Goal: Task Accomplishment & Management: Use online tool/utility

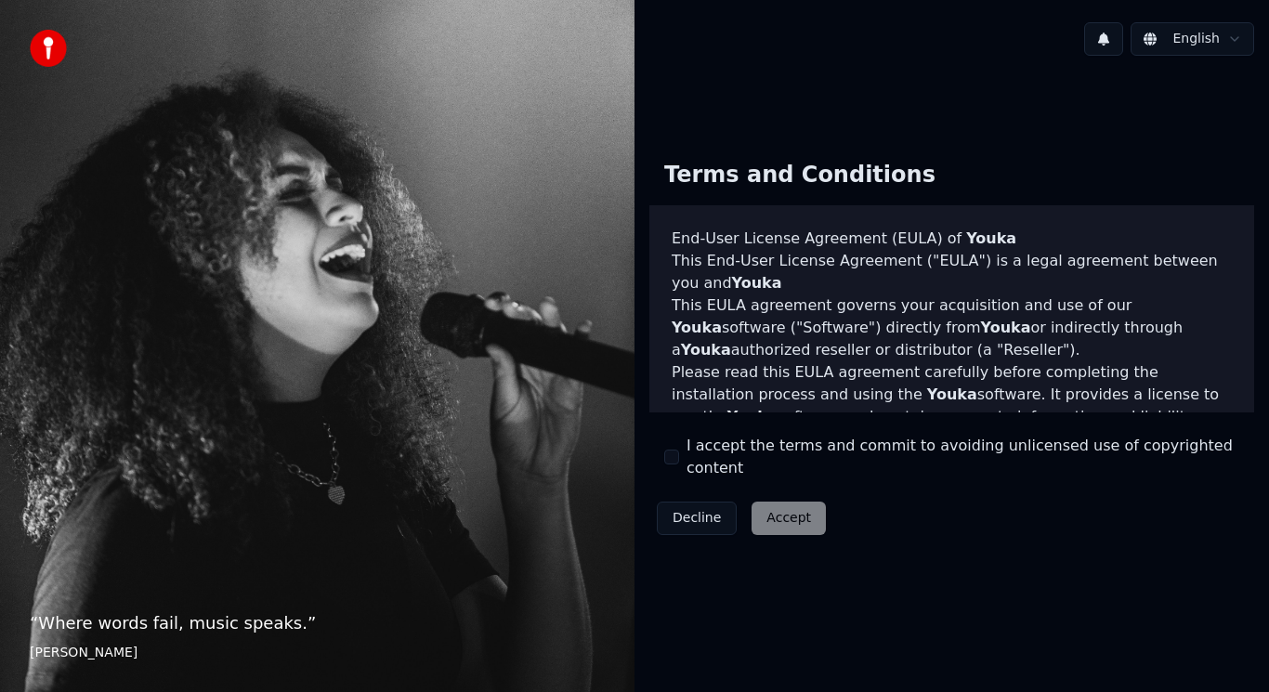
drag, startPoint x: 667, startPoint y: 460, endPoint x: 681, endPoint y: 463, distance: 14.2
click at [668, 460] on button "I accept the terms and commit to avoiding unlicensed use of copyrighted content" at bounding box center [671, 457] width 15 height 15
click at [796, 507] on button "Accept" at bounding box center [789, 518] width 74 height 33
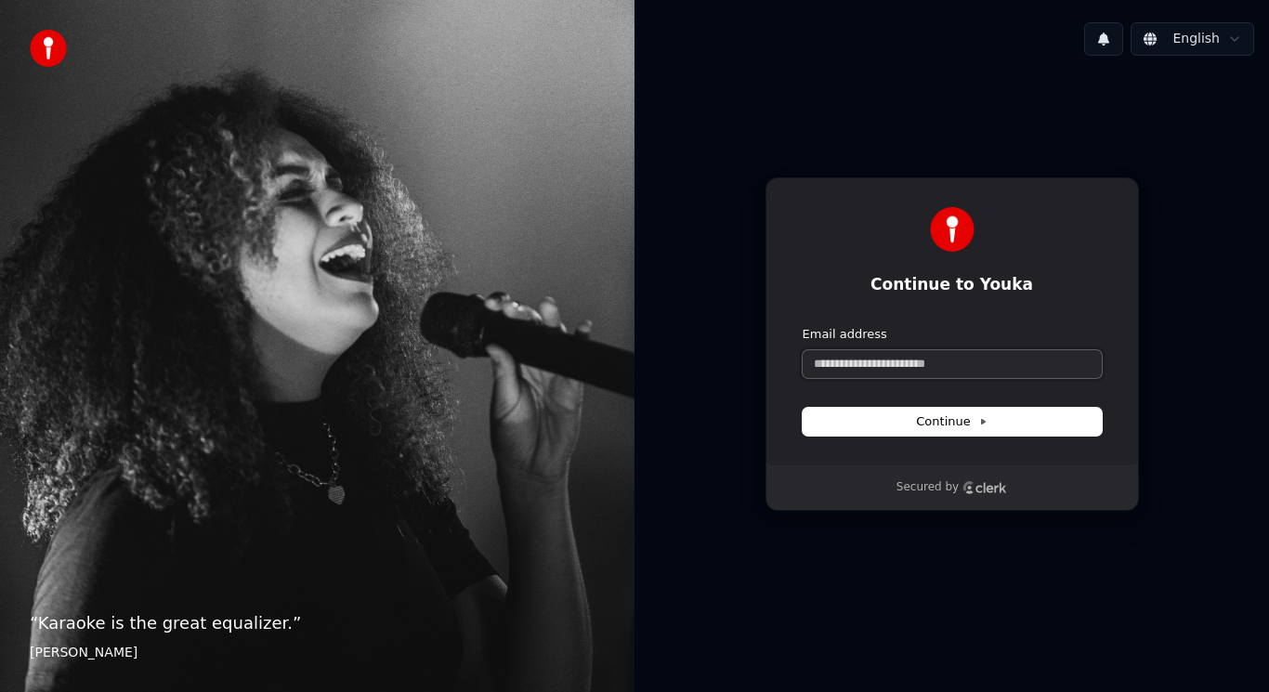
click at [953, 365] on input "Email address" at bounding box center [952, 364] width 299 height 28
click at [803, 326] on button "submit" at bounding box center [803, 326] width 0 height 0
type input "**********"
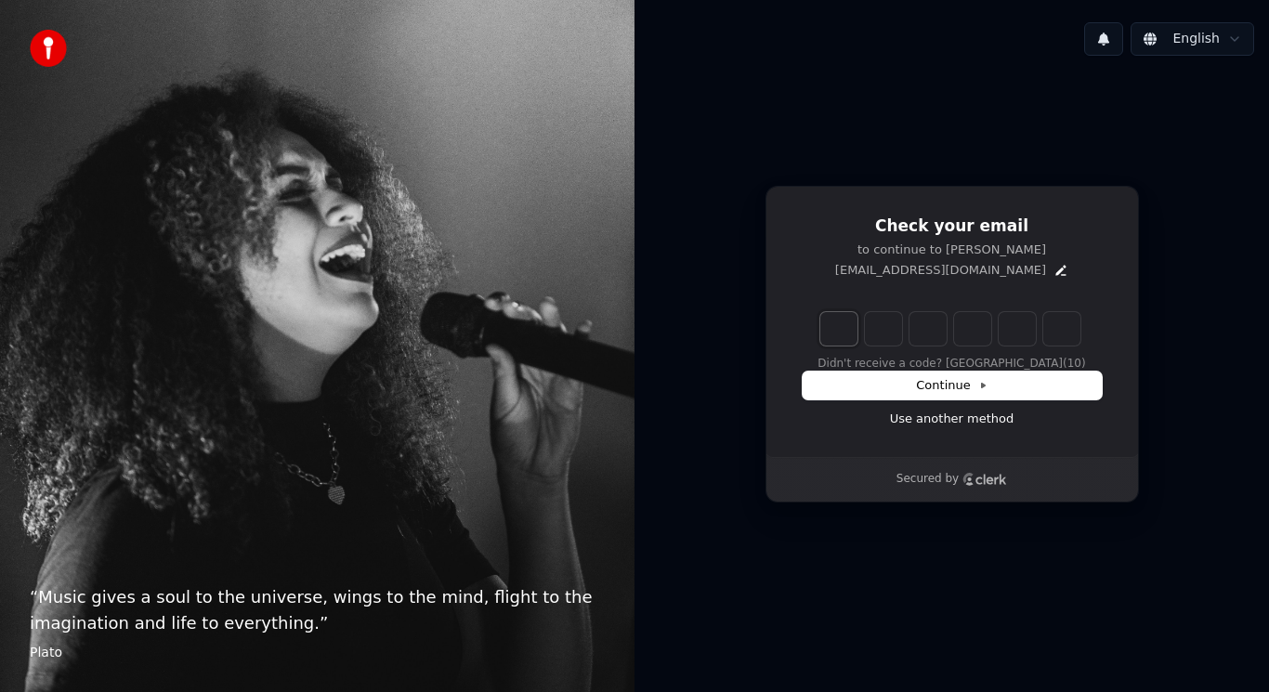
click at [839, 327] on input "Enter verification code. Digit 1" at bounding box center [838, 328] width 37 height 33
type input "******"
type input "*"
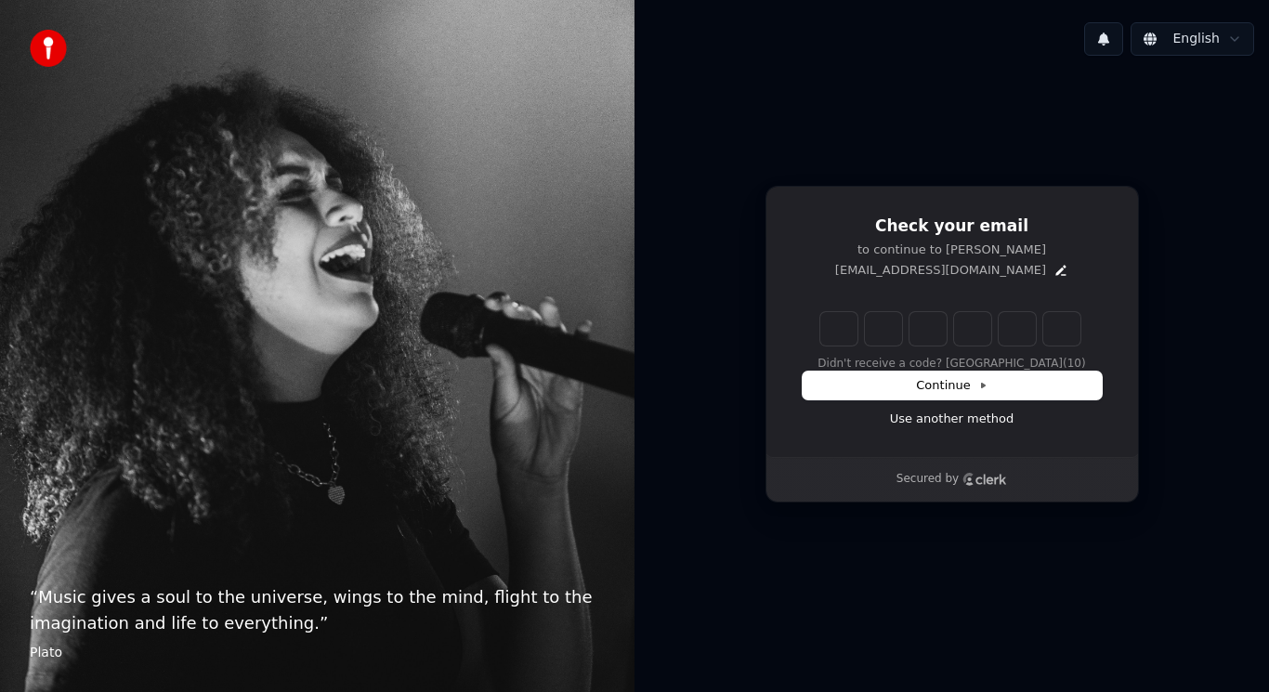
type input "*"
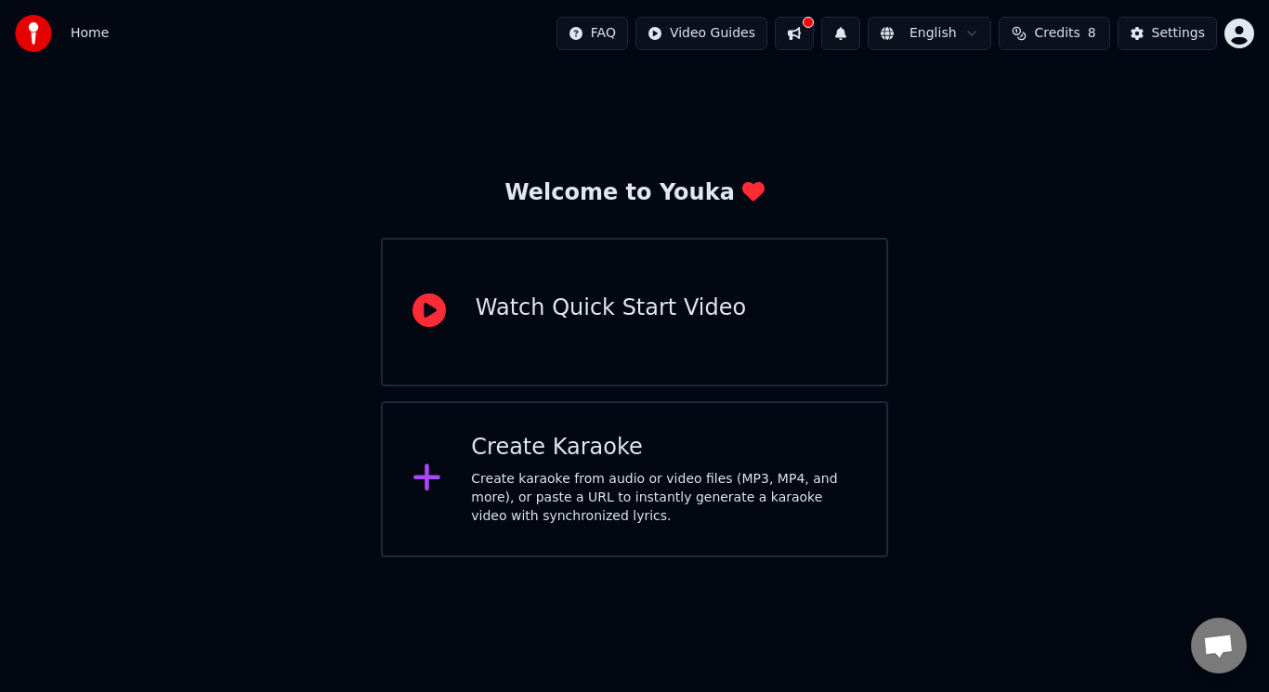
click at [545, 451] on div "Create Karaoke" at bounding box center [664, 448] width 386 height 30
click at [797, 34] on button at bounding box center [794, 33] width 39 height 33
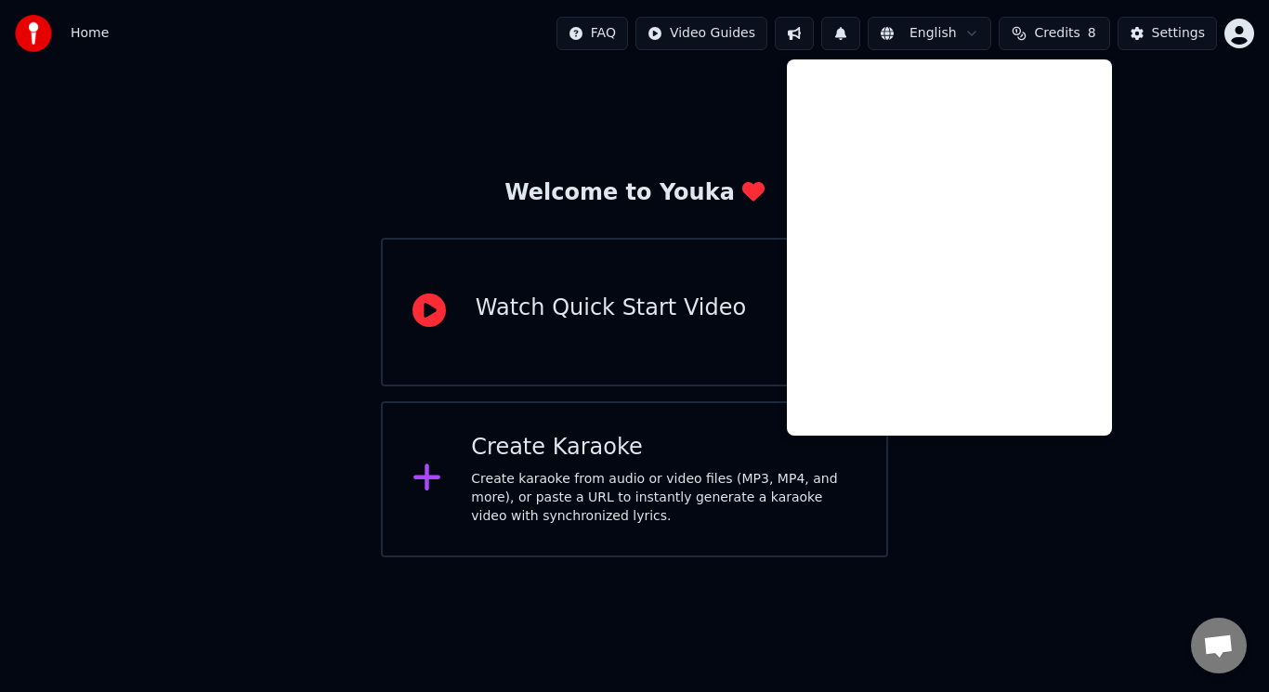
click at [689, 88] on div "Welcome to Youka Watch Quick Start Video Create Karaoke Create karaoke from aud…" at bounding box center [634, 312] width 1269 height 490
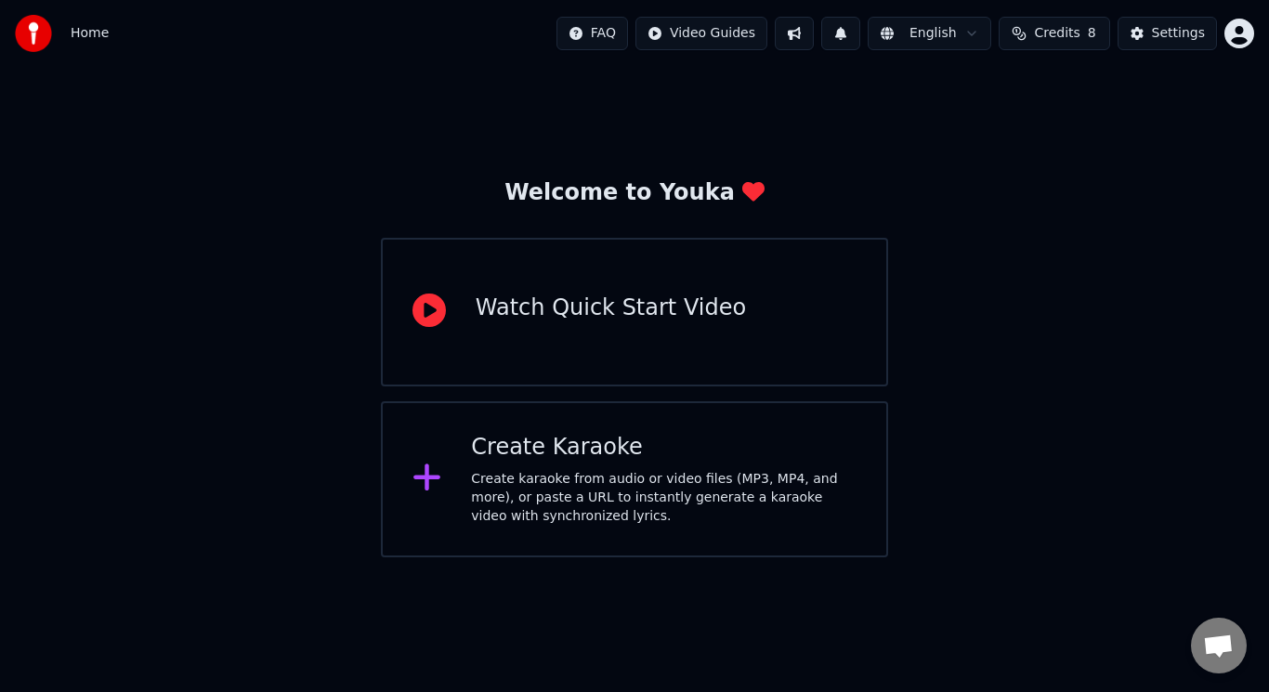
click at [686, 34] on html "Home FAQ Video Guides English Credits 8 Settings Welcome to Youka Watch Quick S…" at bounding box center [634, 278] width 1269 height 557
click at [1047, 32] on html "Home FAQ Video Guides English Credits 8 Settings Welcome to Youka Watch Quick S…" at bounding box center [634, 278] width 1269 height 557
click at [1047, 32] on span "Credits" at bounding box center [1057, 33] width 46 height 19
click at [1045, 176] on button "Refresh" at bounding box center [1061, 171] width 96 height 33
click at [801, 137] on div "Welcome to Youka Watch Quick Start Video Create Karaoke Create karaoke from aud…" at bounding box center [634, 312] width 1269 height 490
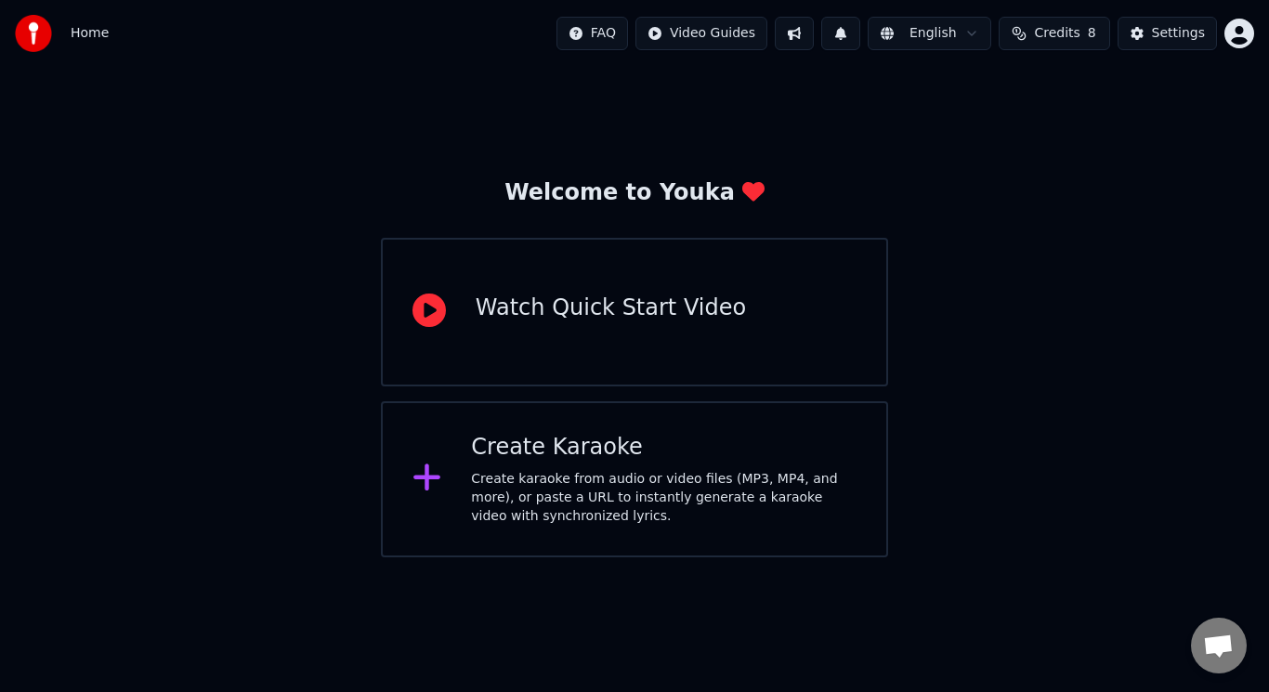
click at [550, 495] on div "Create karaoke from audio or video files (MP3, MP4, and more), or paste a URL t…" at bounding box center [664, 498] width 386 height 56
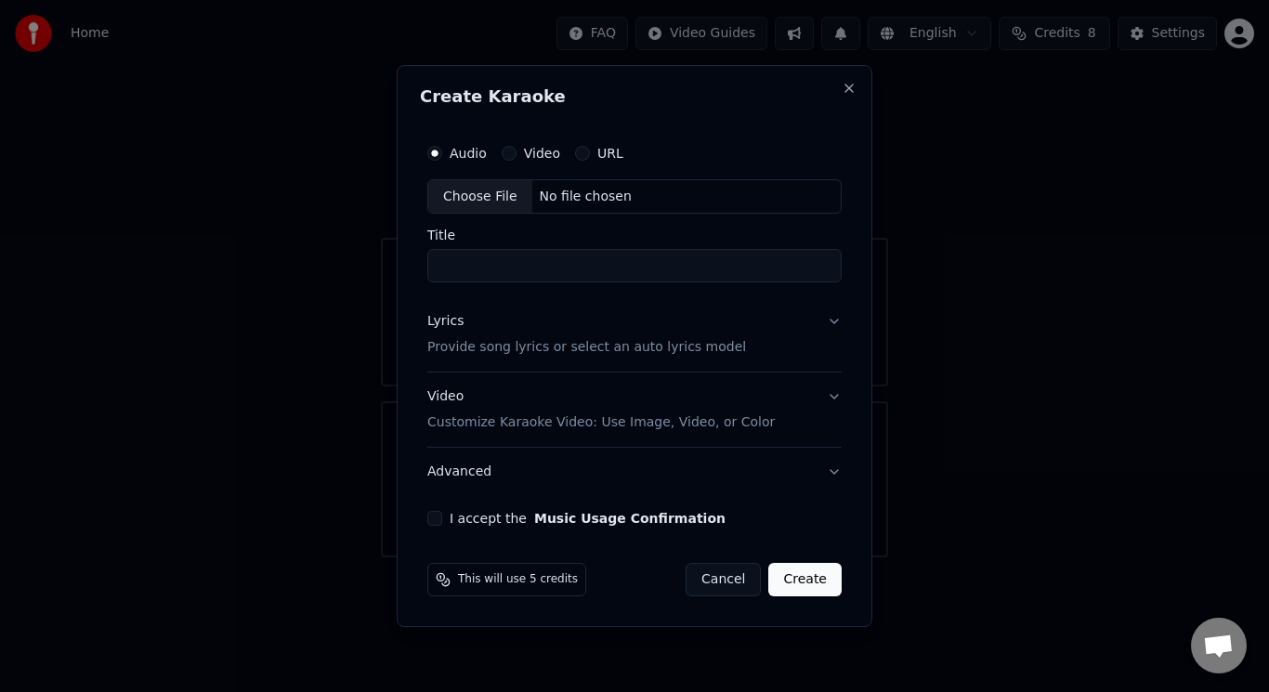
click at [477, 519] on label "I accept the Music Usage Confirmation" at bounding box center [588, 518] width 276 height 13
click at [442, 519] on button "I accept the Music Usage Confirmation" at bounding box center [434, 518] width 15 height 15
type button "on"
